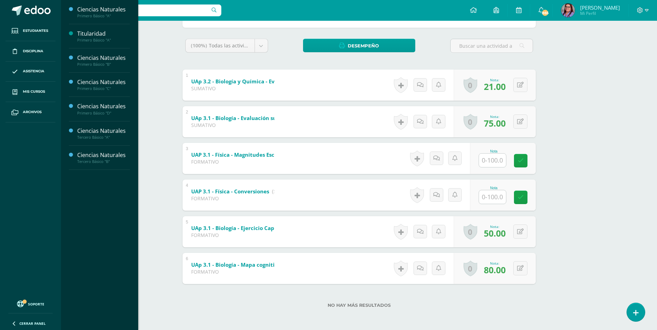
click at [105, 176] on span "Actividades" at bounding box center [98, 173] width 27 height 7
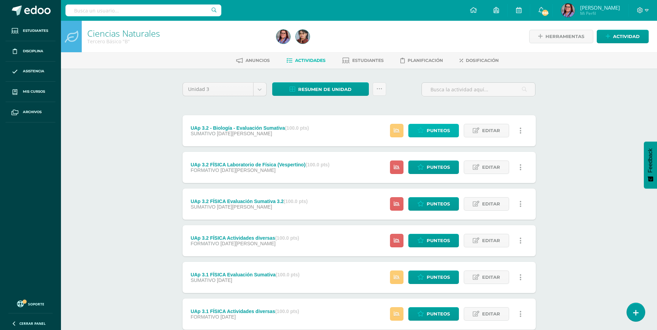
click at [415, 132] on link "Punteos" at bounding box center [433, 131] width 51 height 14
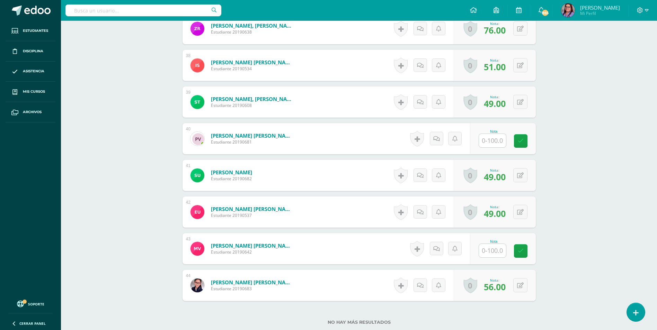
scroll to position [1599, 0]
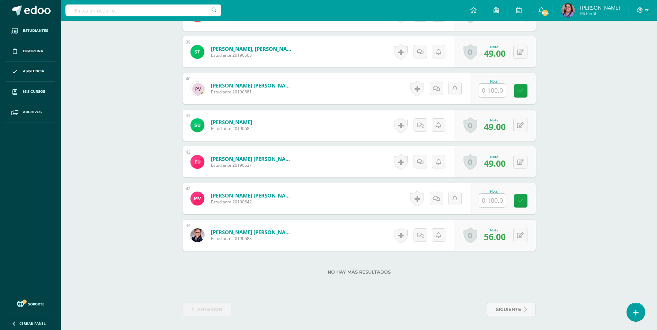
click at [493, 88] on input "text" at bounding box center [492, 91] width 27 height 14
type input "63"
click at [493, 204] on input "text" at bounding box center [496, 201] width 28 height 14
type input "62"
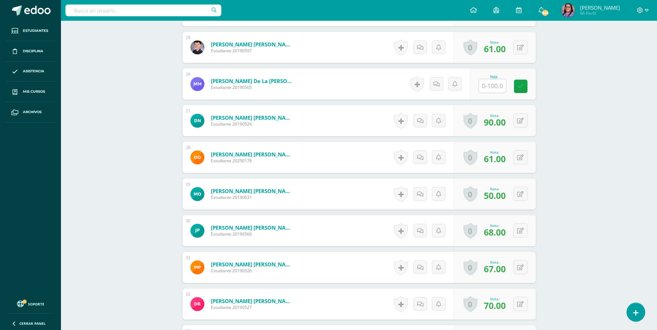
scroll to position [1080, 0]
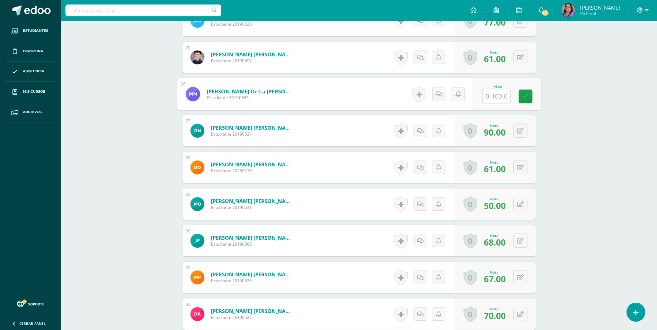
click at [491, 99] on input "text" at bounding box center [496, 96] width 28 height 14
type input "77"
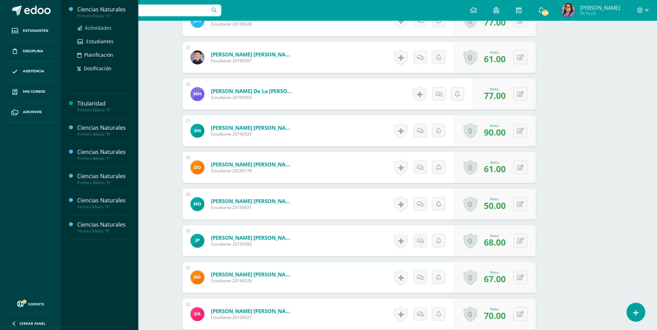
click at [103, 32] on link "Actividades" at bounding box center [103, 28] width 53 height 8
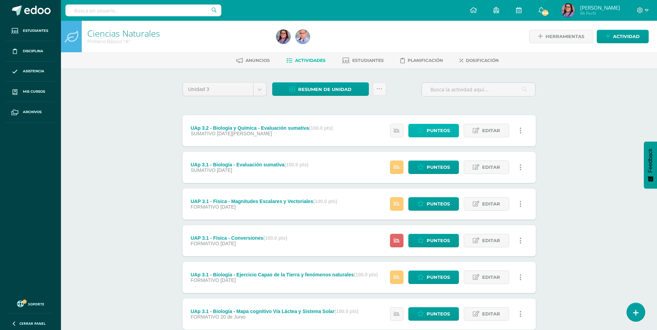
click at [438, 129] on span "Punteos" at bounding box center [438, 130] width 23 height 13
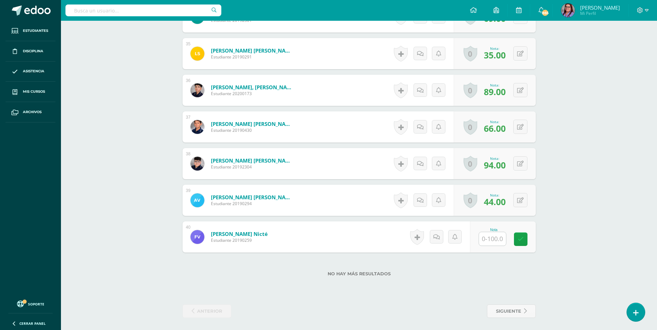
scroll to position [1452, 0]
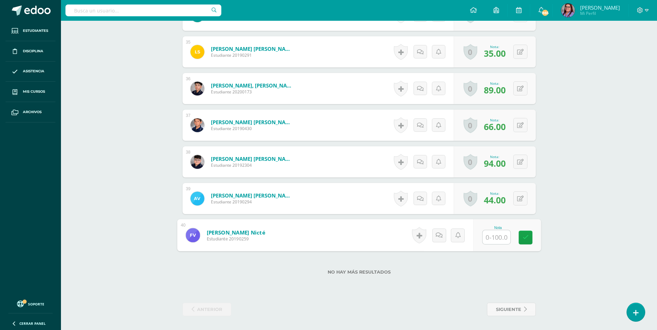
click at [491, 239] on input "text" at bounding box center [496, 238] width 28 height 14
type input "79"
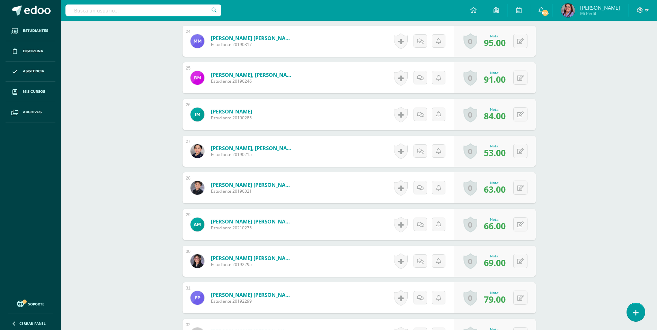
scroll to position [1071, 0]
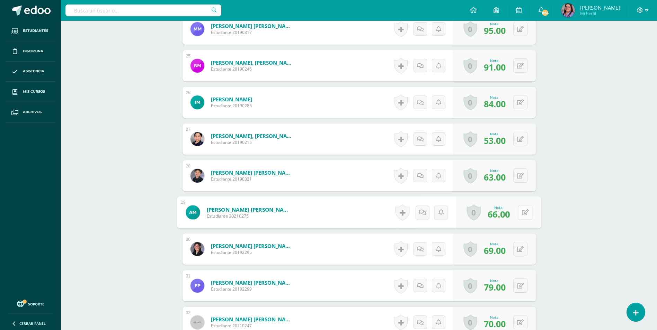
click at [518, 213] on button at bounding box center [525, 212] width 15 height 15
type input "81"
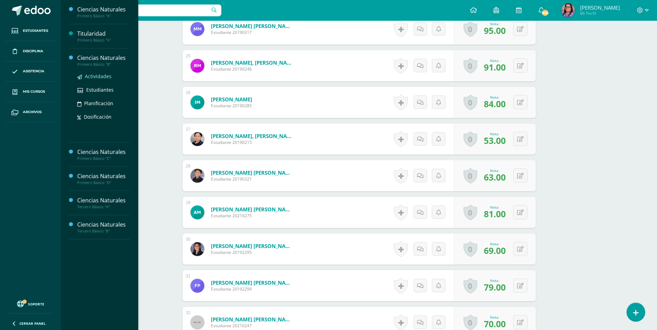
click at [105, 75] on span "Actividades" at bounding box center [98, 76] width 27 height 7
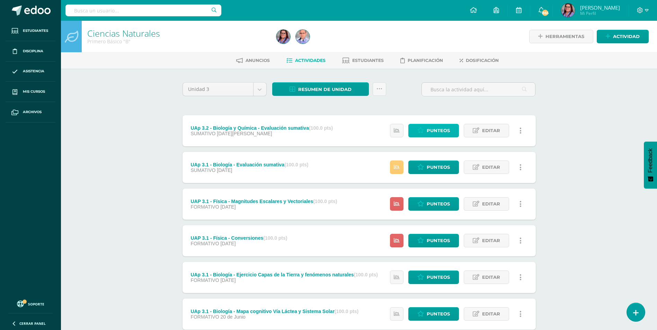
click at [450, 132] on link "Punteos" at bounding box center [433, 131] width 51 height 14
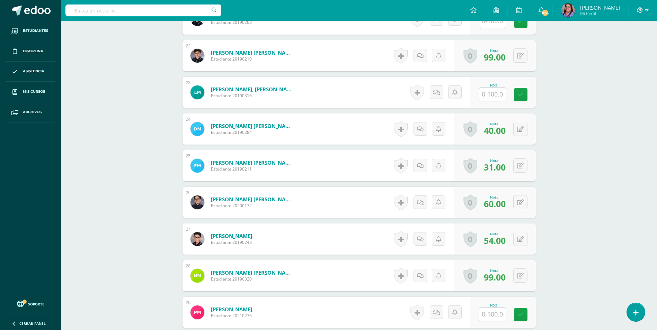
scroll to position [1006, 0]
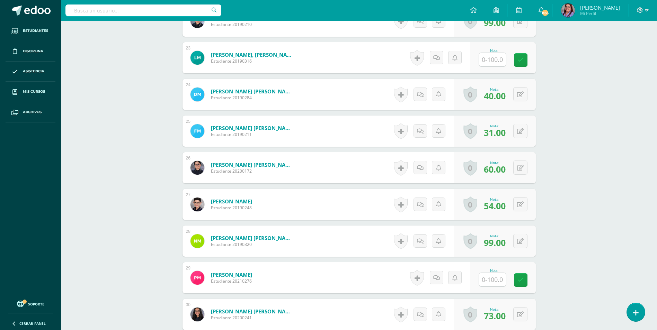
click at [495, 278] on input "text" at bounding box center [492, 280] width 27 height 14
type input "81"
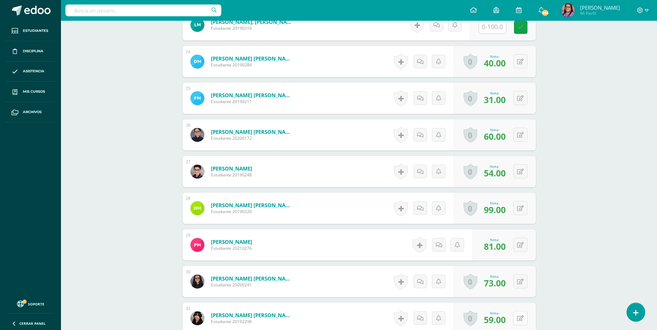
scroll to position [1002, 0]
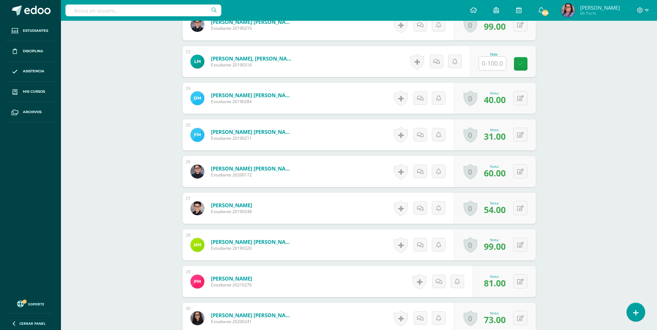
click at [496, 62] on input "text" at bounding box center [492, 64] width 27 height 14
type input "43"
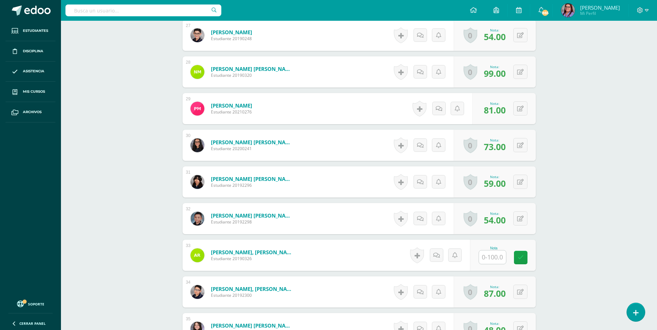
scroll to position [1210, 0]
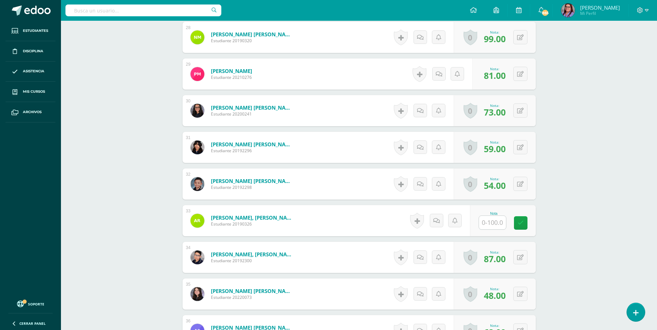
click at [489, 218] on input "text" at bounding box center [492, 223] width 27 height 14
type input "44"
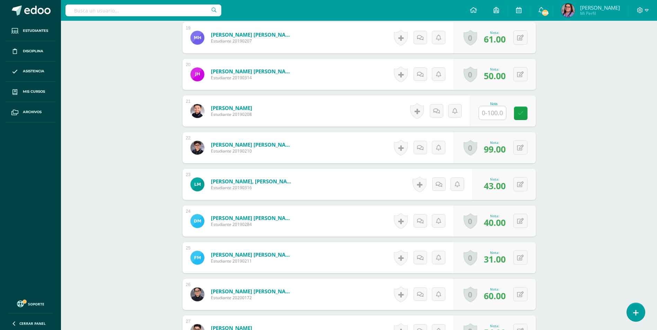
scroll to position [864, 0]
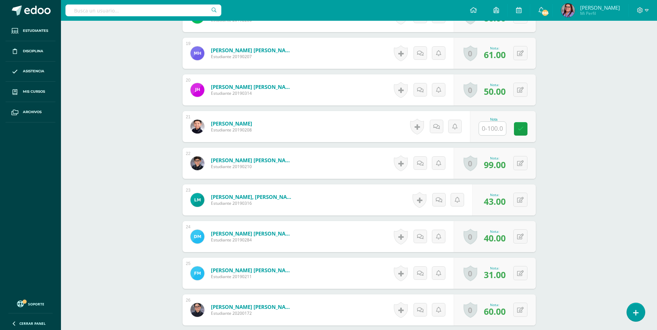
click at [491, 137] on div "Nota" at bounding box center [503, 126] width 66 height 31
click at [492, 135] on input "text" at bounding box center [492, 129] width 27 height 14
type input "36"
